Goal: Answer question/provide support

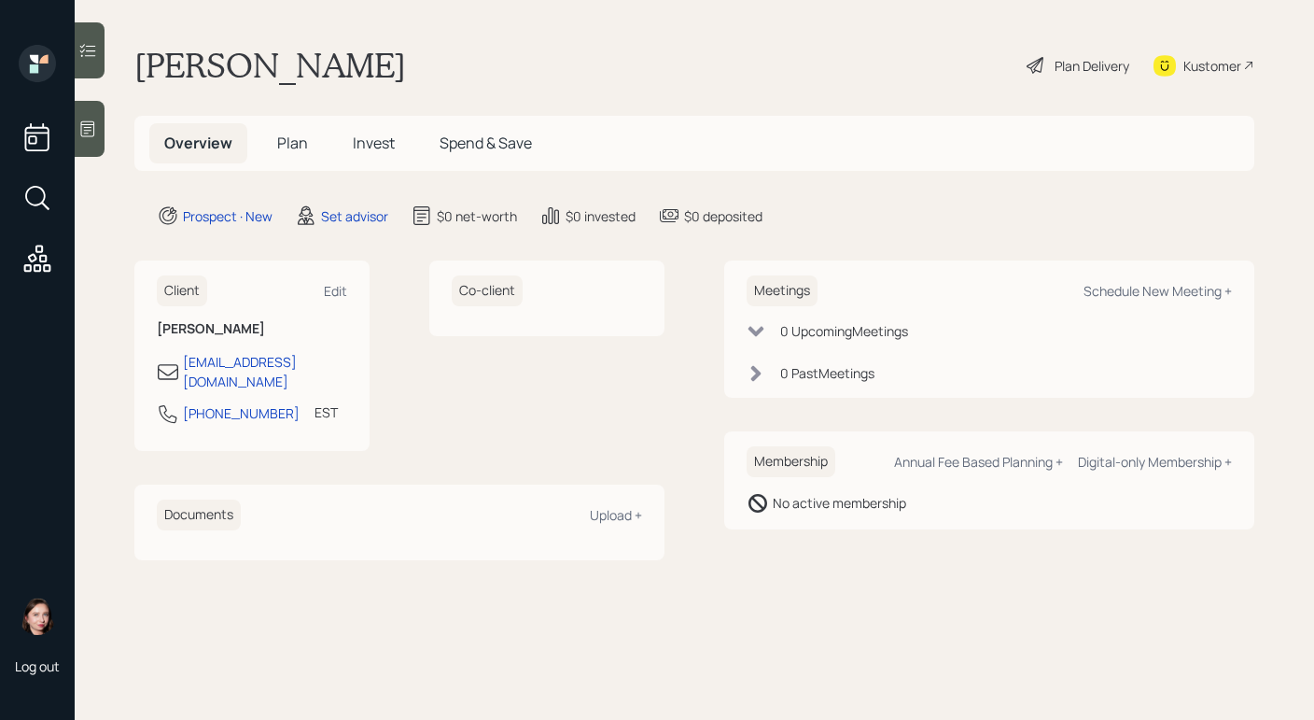
click at [83, 125] on icon at bounding box center [87, 128] width 19 height 19
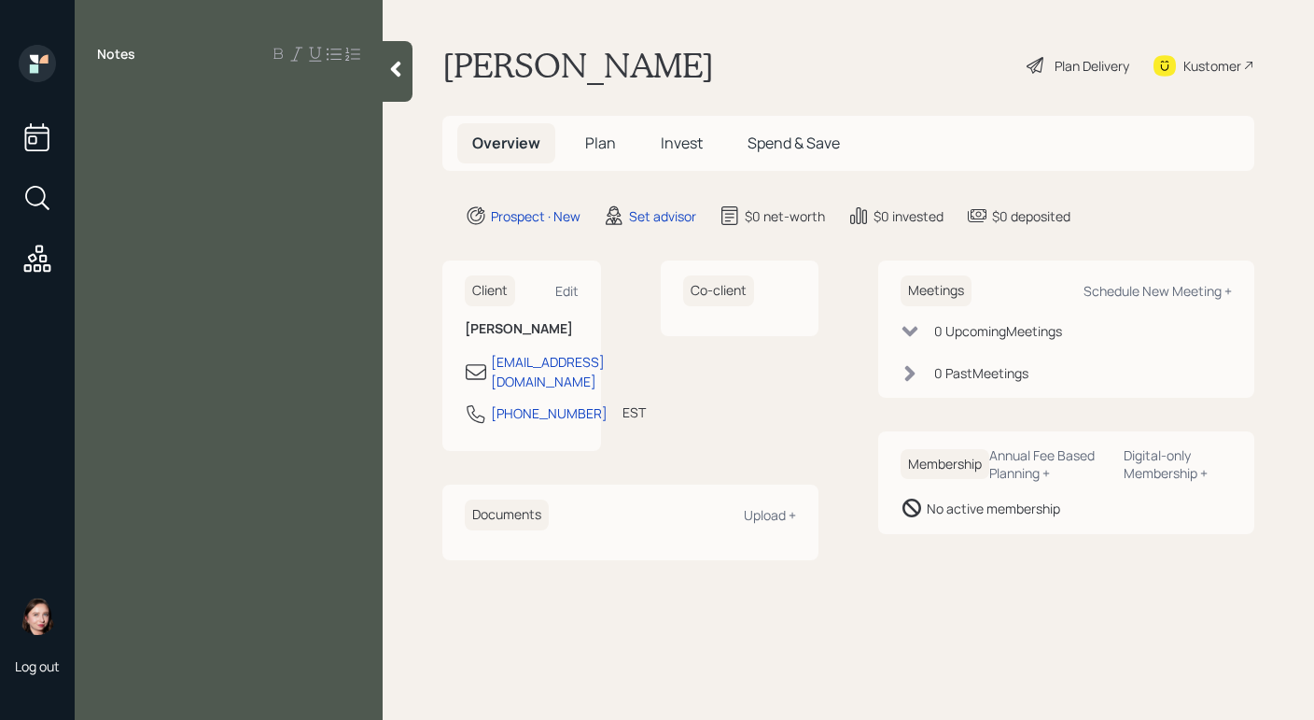
click at [158, 99] on div at bounding box center [228, 96] width 263 height 21
click at [189, 92] on span "retired, 69 turining 70" at bounding box center [171, 96] width 148 height 21
click at [311, 96] on div "retired, 69 turning 70" at bounding box center [228, 96] width 263 height 21
click at [231, 156] on span "concerns : lives fro mcheck to check" at bounding box center [222, 167] width 250 height 41
click at [357, 161] on div "concerns : lives from check to check" at bounding box center [228, 157] width 263 height 21
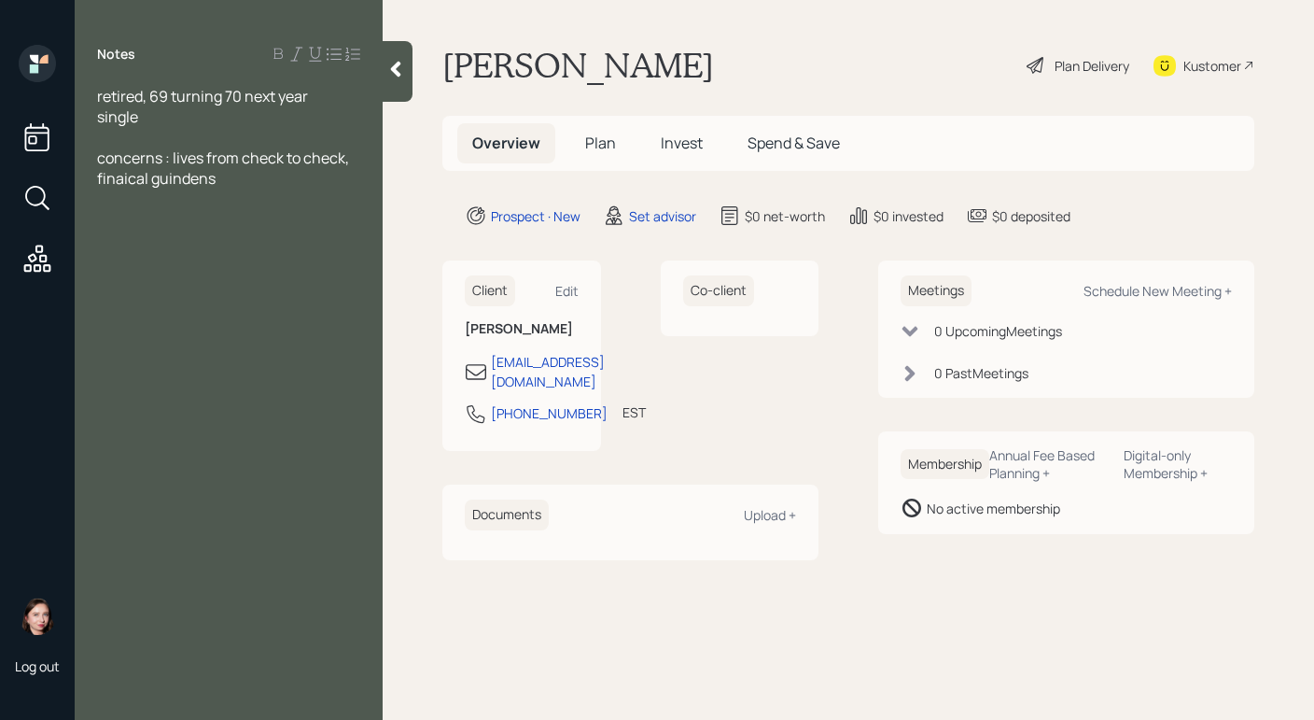
click at [240, 173] on div "concerns : lives from check to check, finaical guindens" at bounding box center [228, 167] width 263 height 41
click at [218, 271] on div "Notes retired, 69 turning 70 next year single concerns : lives from check to ch…" at bounding box center [229, 371] width 308 height 652
click at [290, 259] on div "no brokerage" at bounding box center [228, 260] width 263 height 21
